Goal: Task Accomplishment & Management: Manage account settings

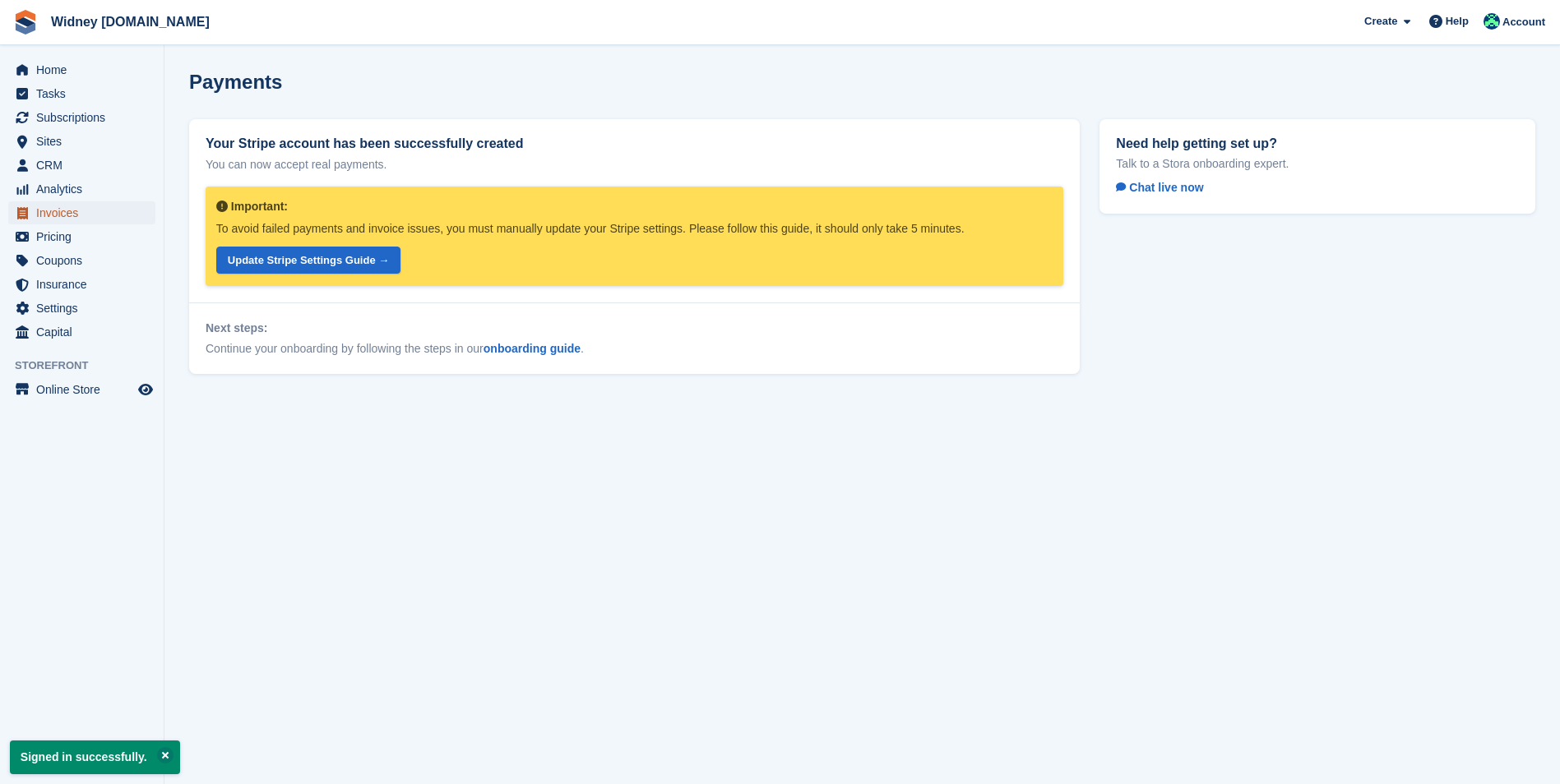
click at [73, 217] on span "Invoices" at bounding box center [86, 213] width 99 height 23
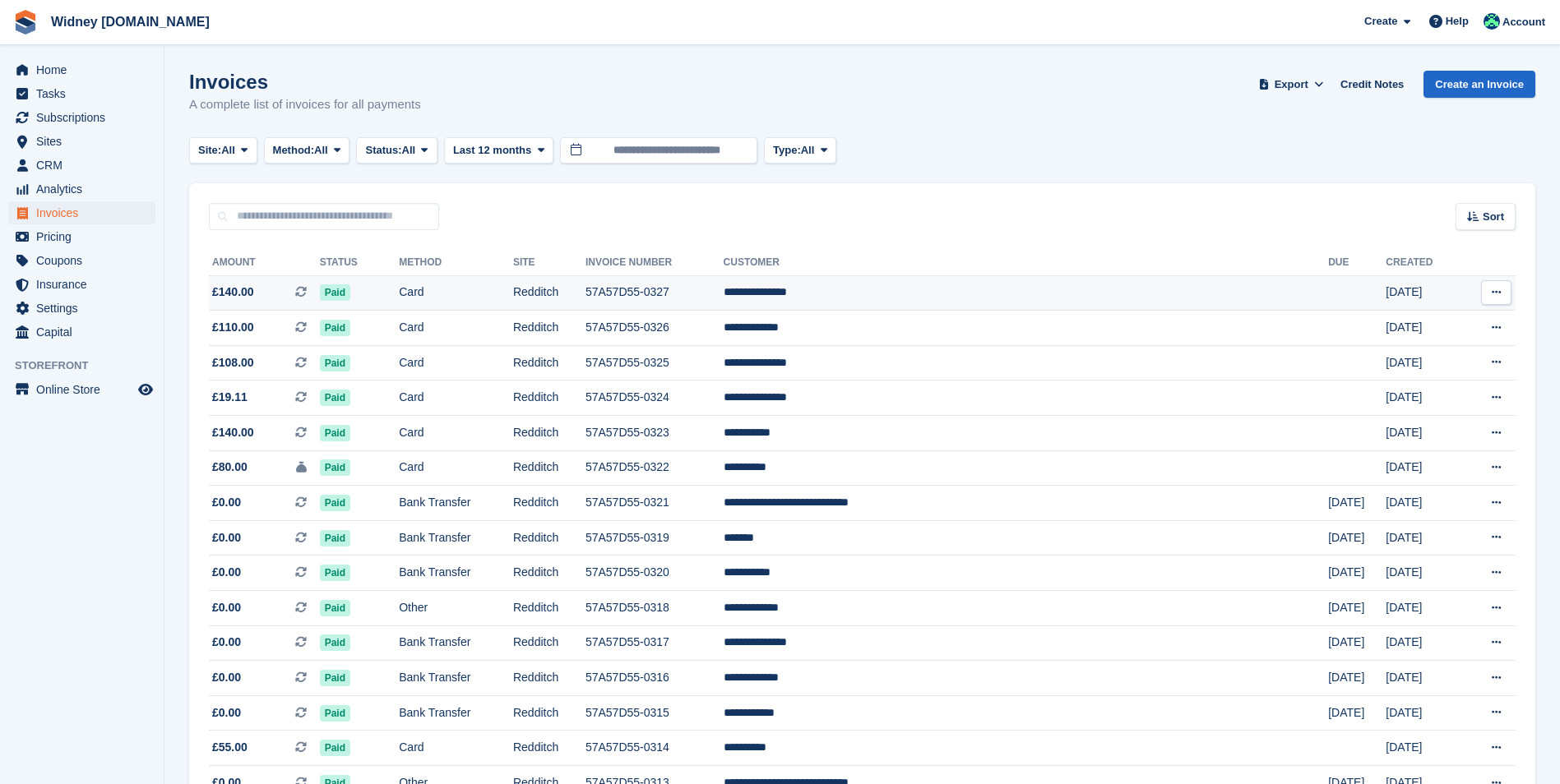
click at [231, 296] on span "£140.00" at bounding box center [233, 291] width 42 height 17
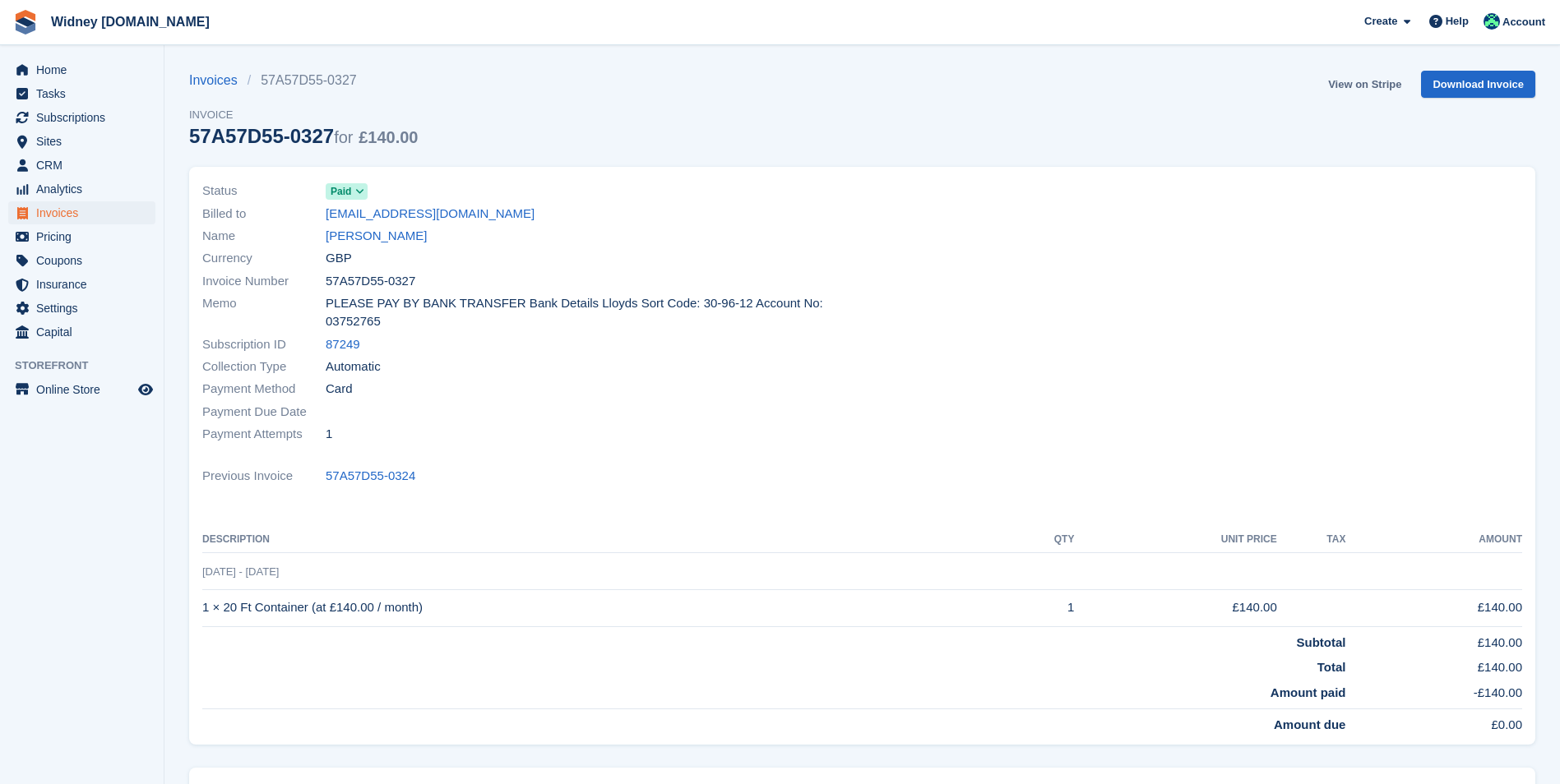
click at [1366, 78] on link "View on Stripe" at bounding box center [1364, 84] width 86 height 27
